Goal: Information Seeking & Learning: Learn about a topic

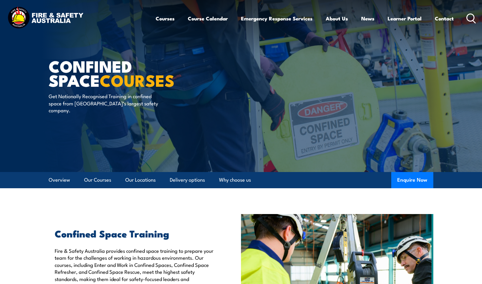
click at [470, 17] on icon at bounding box center [471, 19] width 10 height 10
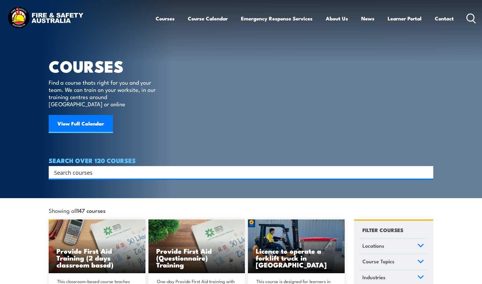
click at [69, 168] on input "Search input" at bounding box center [237, 172] width 366 height 9
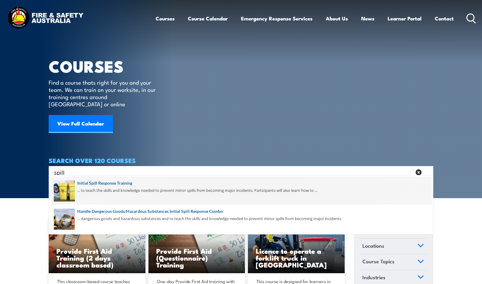
type input "spill"
click at [93, 190] on span at bounding box center [240, 191] width 381 height 28
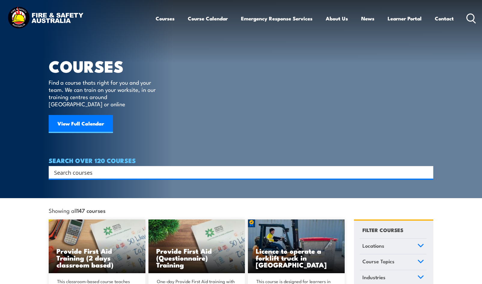
click at [64, 168] on input "Search input" at bounding box center [237, 172] width 366 height 9
type input "spill"
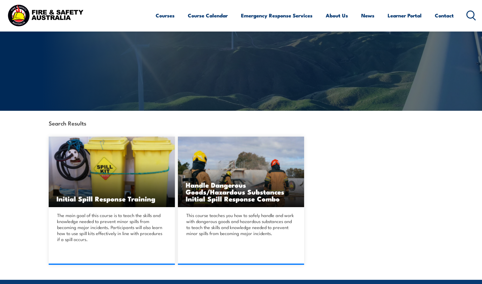
scroll to position [120, 0]
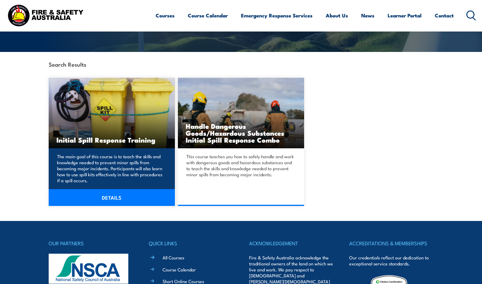
click at [118, 118] on img at bounding box center [112, 113] width 126 height 71
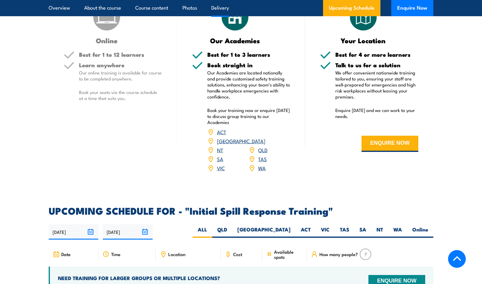
scroll to position [751, 0]
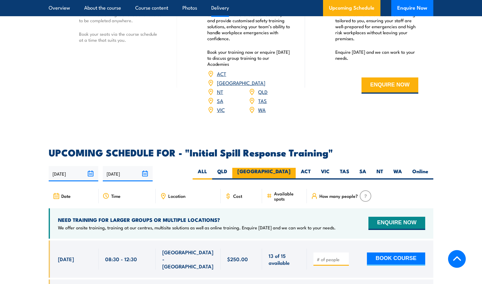
click at [284, 168] on label "NSW" at bounding box center [263, 174] width 63 height 12
click at [291, 168] on input "NSW" at bounding box center [293, 170] width 4 height 4
radio input "true"
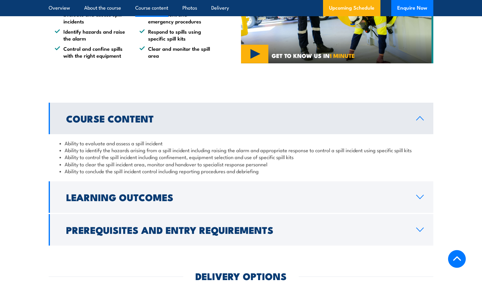
scroll to position [451, 0]
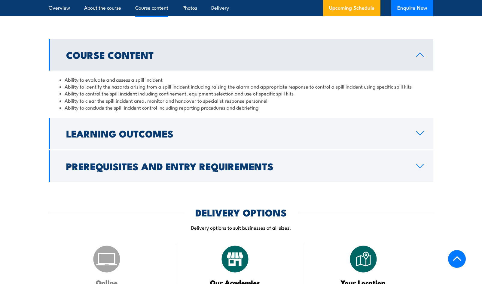
click at [419, 134] on icon at bounding box center [420, 133] width 8 height 5
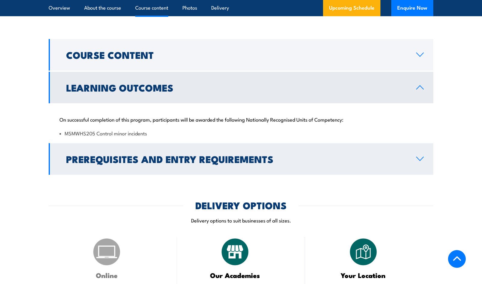
click at [419, 159] on icon at bounding box center [420, 159] width 8 height 5
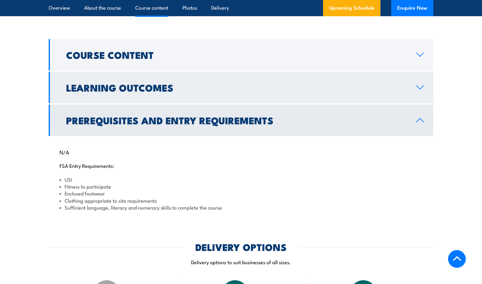
click at [421, 87] on icon at bounding box center [420, 87] width 8 height 5
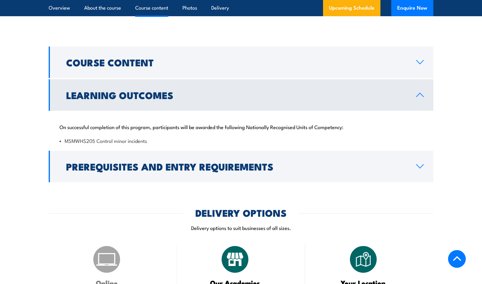
scroll to position [481, 0]
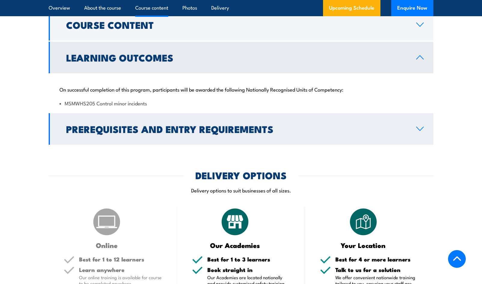
click at [418, 128] on icon at bounding box center [420, 129] width 8 height 5
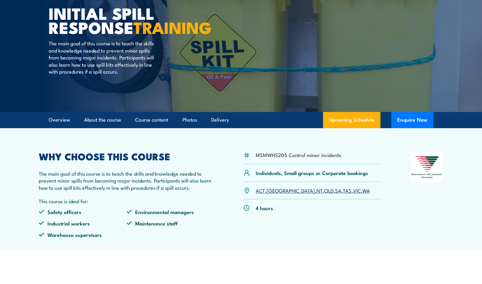
scroll to position [0, 0]
